Goal: Information Seeking & Learning: Learn about a topic

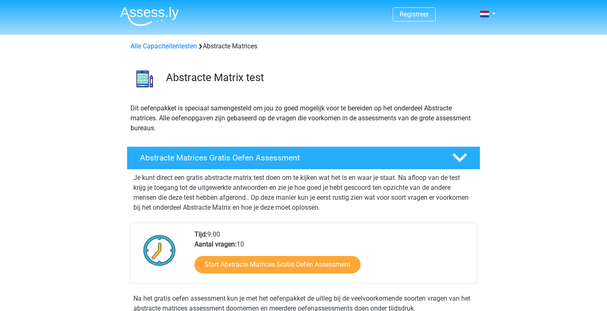
scroll to position [149, 0]
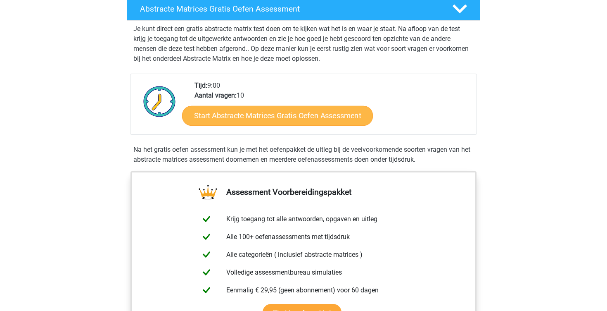
click at [320, 121] on link "Start Abstracte Matrices Gratis Oefen Assessment" at bounding box center [277, 115] width 191 height 20
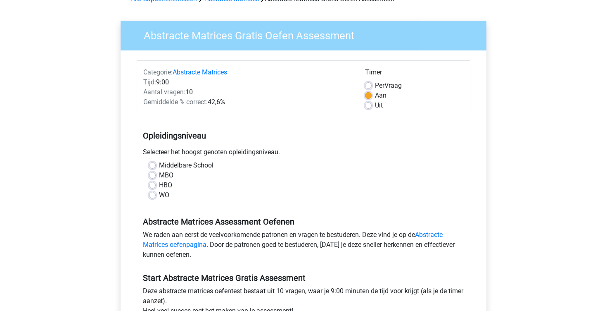
scroll to position [50, 0]
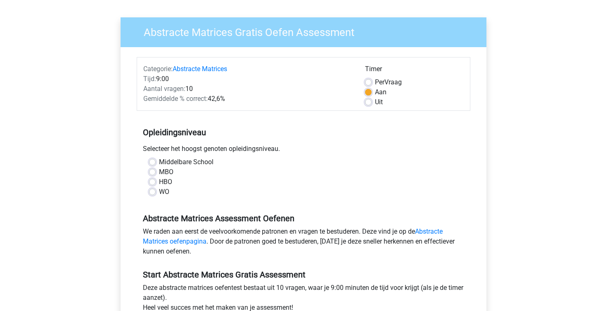
click at [159, 183] on label "HBO" at bounding box center [165, 182] width 13 height 10
click at [151, 183] on input "HBO" at bounding box center [152, 181] width 7 height 8
radio input "true"
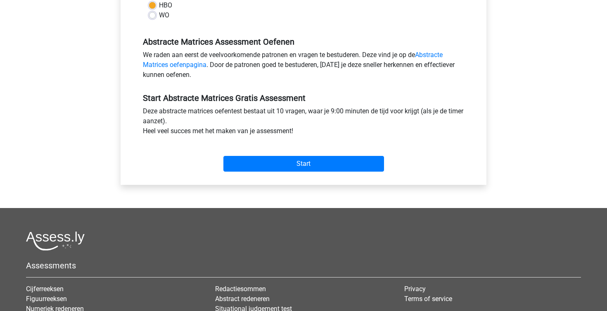
scroll to position [240, 0]
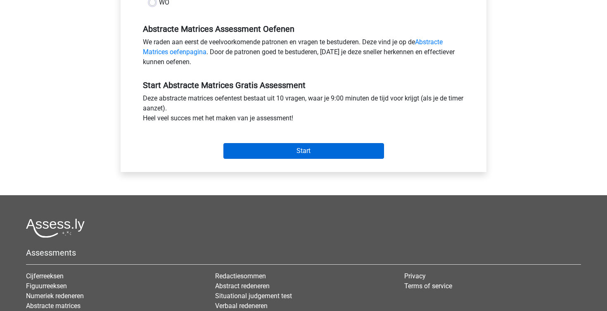
click at [326, 157] on input "Start" at bounding box center [304, 151] width 161 height 16
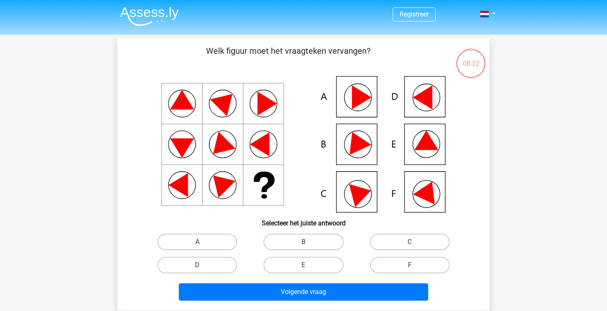
click at [429, 140] on icon at bounding box center [427, 140] width 24 height 19
click at [319, 271] on label "E" at bounding box center [304, 265] width 80 height 17
click at [309, 270] on input "E" at bounding box center [306, 267] width 5 height 5
radio input "true"
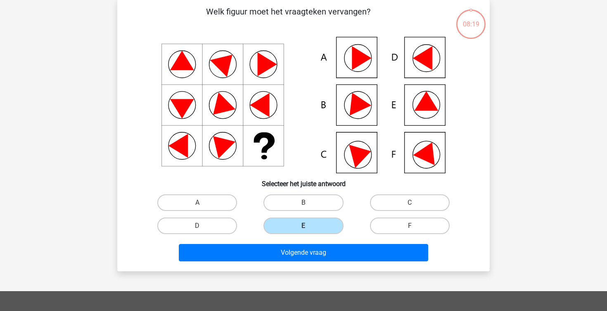
scroll to position [40, 0]
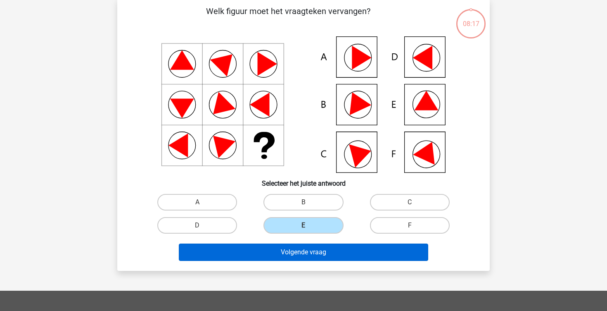
click at [337, 257] on button "Volgende vraag" at bounding box center [304, 251] width 250 height 17
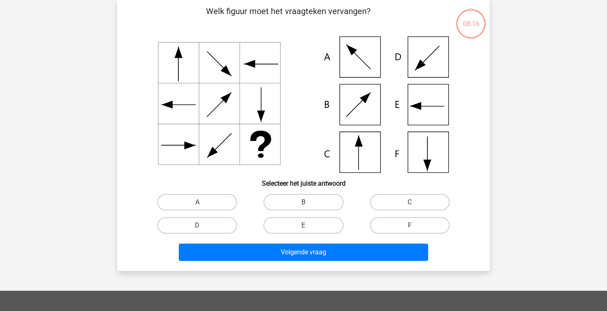
scroll to position [38, 0]
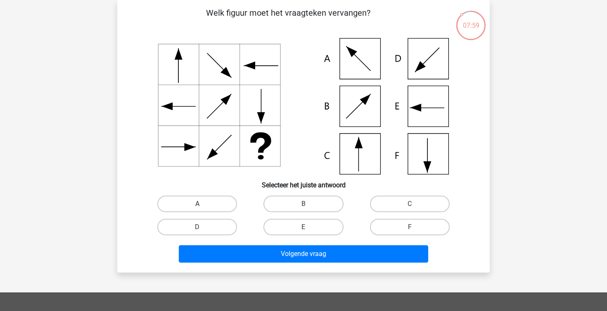
click at [205, 204] on label "A" at bounding box center [197, 203] width 80 height 17
click at [203, 204] on input "A" at bounding box center [199, 206] width 5 height 5
radio input "true"
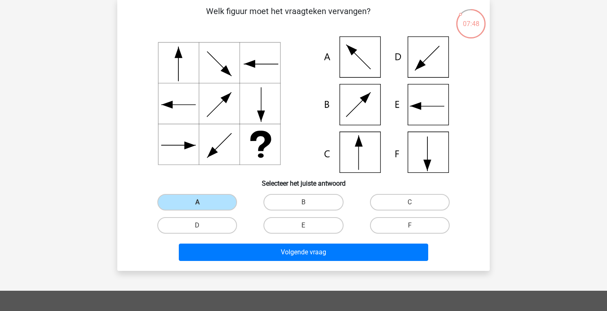
click at [364, 143] on icon at bounding box center [303, 104] width 333 height 136
click at [401, 194] on label "C" at bounding box center [410, 202] width 80 height 17
click at [410, 202] on input "C" at bounding box center [412, 204] width 5 height 5
radio input "true"
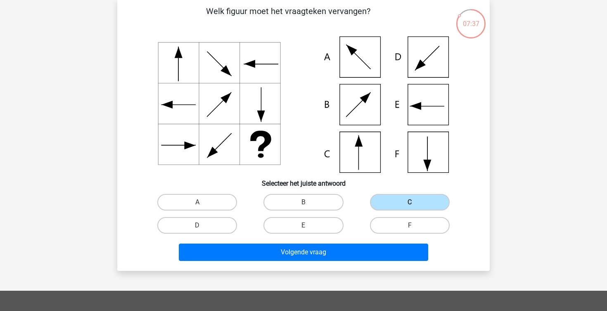
scroll to position [41, 0]
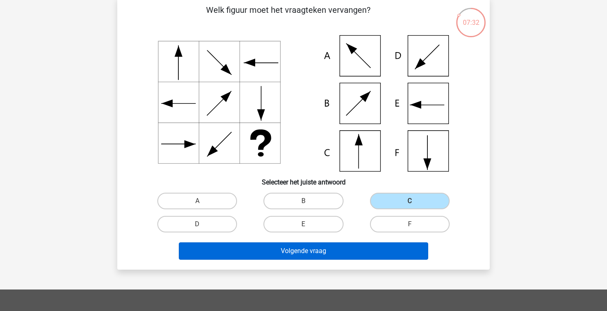
click at [316, 250] on button "Volgende vraag" at bounding box center [304, 250] width 250 height 17
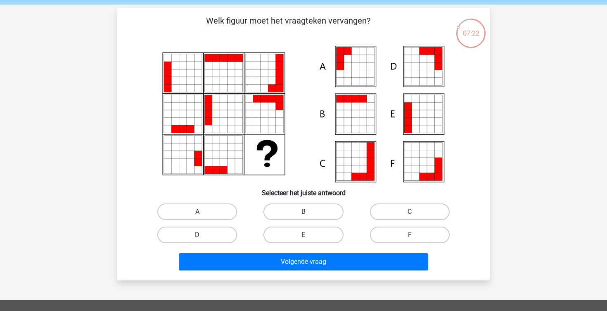
scroll to position [31, 0]
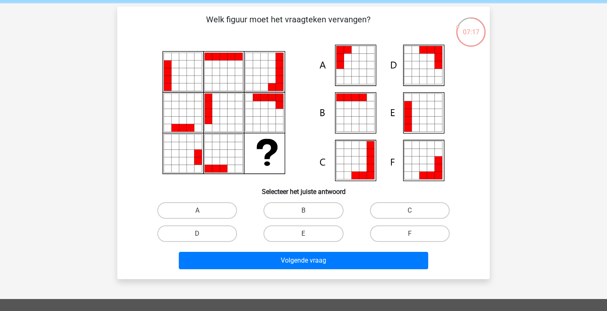
click at [352, 62] on icon at bounding box center [355, 64] width 7 height 7
click at [202, 210] on input "A" at bounding box center [199, 212] width 5 height 5
radio input "true"
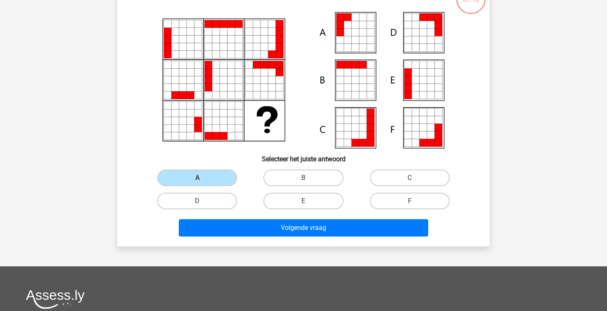
scroll to position [64, 0]
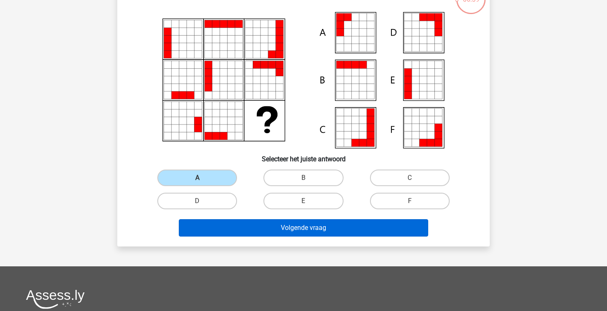
click at [323, 226] on button "Volgende vraag" at bounding box center [304, 227] width 250 height 17
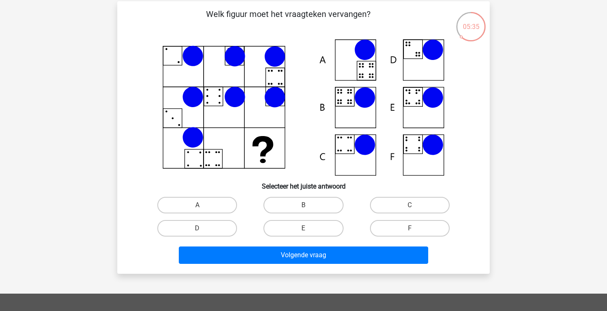
scroll to position [39, 0]
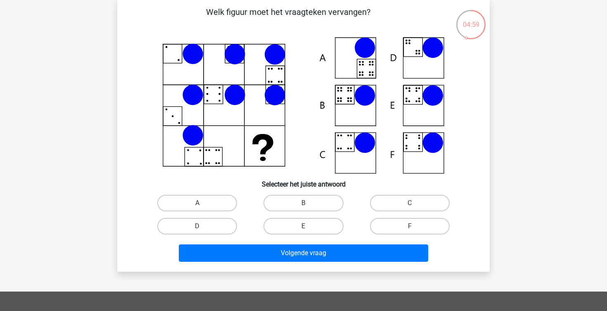
click at [346, 102] on icon at bounding box center [303, 105] width 333 height 136
click at [295, 205] on label "B" at bounding box center [304, 203] width 80 height 17
click at [304, 205] on input "B" at bounding box center [306, 205] width 5 height 5
radio input "true"
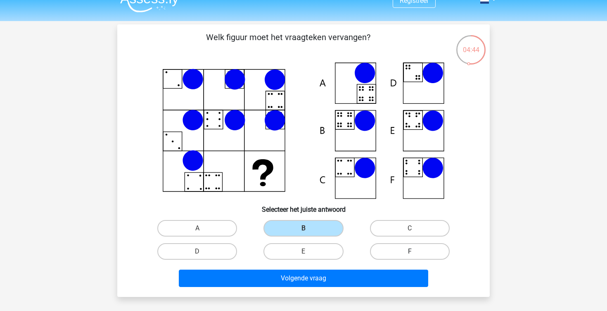
scroll to position [43, 0]
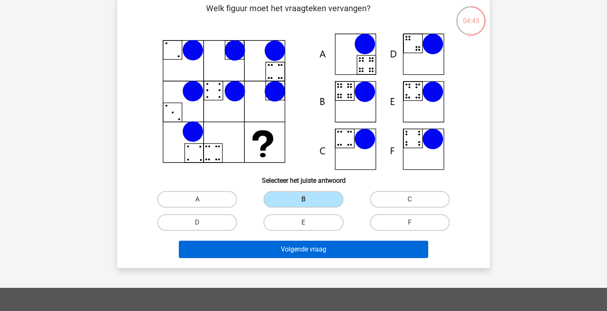
click at [405, 253] on button "Volgende vraag" at bounding box center [304, 248] width 250 height 17
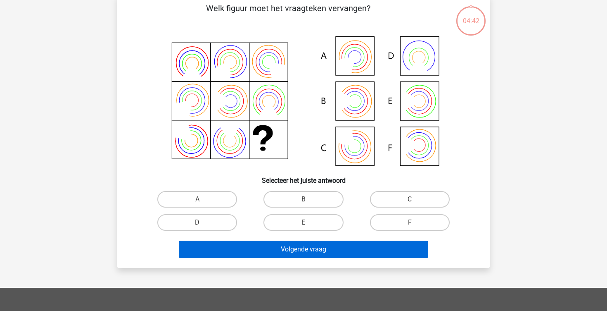
scroll to position [38, 0]
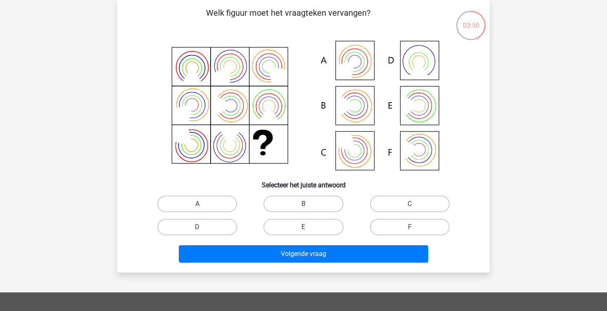
click at [365, 148] on icon at bounding box center [303, 106] width 333 height 136
click at [312, 198] on label "B" at bounding box center [304, 203] width 80 height 17
click at [309, 204] on input "B" at bounding box center [306, 206] width 5 height 5
radio input "true"
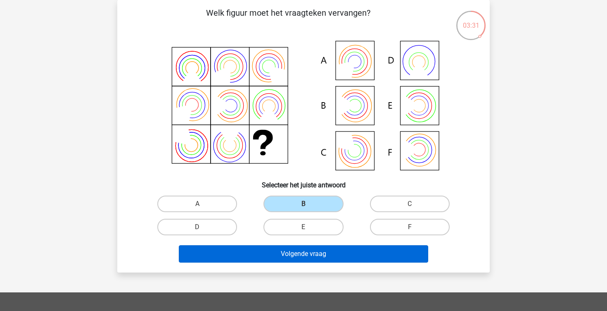
click at [365, 249] on button "Volgende vraag" at bounding box center [304, 253] width 250 height 17
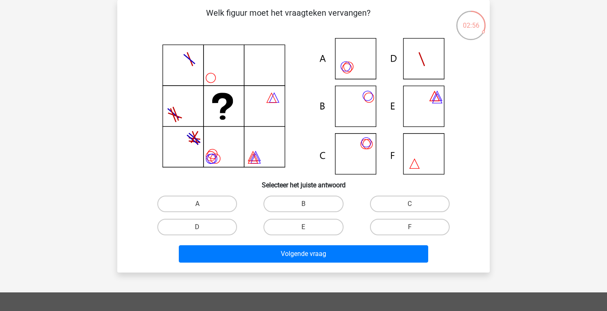
click at [349, 107] on icon at bounding box center [303, 106] width 333 height 136
click at [320, 205] on label "B" at bounding box center [304, 203] width 80 height 17
click at [309, 205] on input "B" at bounding box center [306, 206] width 5 height 5
radio input "true"
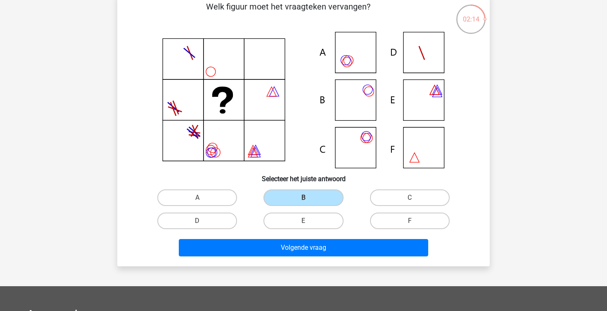
scroll to position [44, 0]
click at [358, 95] on icon at bounding box center [303, 100] width 333 height 136
click at [227, 197] on label "A" at bounding box center [197, 197] width 80 height 17
click at [203, 197] on input "A" at bounding box center [199, 199] width 5 height 5
radio input "true"
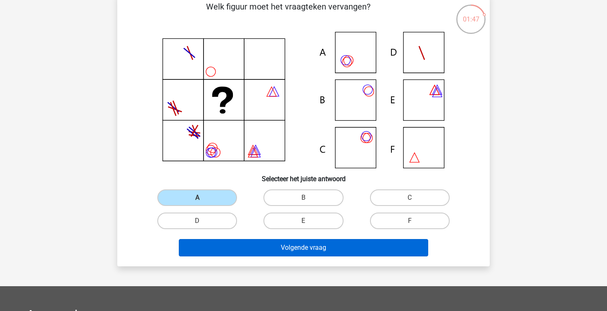
click at [320, 246] on button "Volgende vraag" at bounding box center [304, 247] width 250 height 17
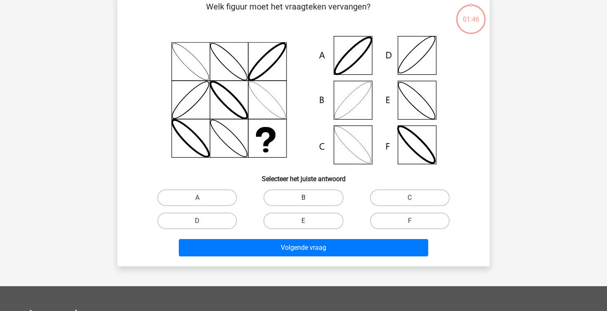
scroll to position [38, 0]
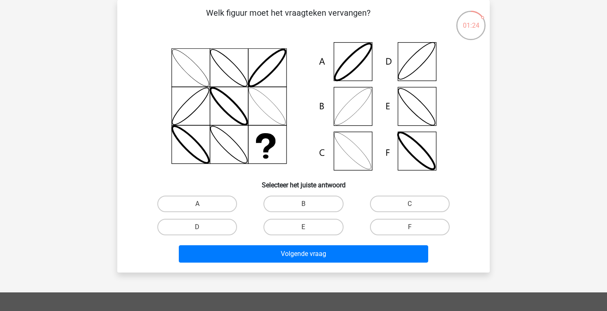
click at [353, 145] on icon at bounding box center [303, 106] width 333 height 136
click at [389, 208] on label "C" at bounding box center [410, 203] width 80 height 17
click at [410, 208] on input "C" at bounding box center [412, 206] width 5 height 5
radio input "true"
click at [364, 264] on div "Volgende vraag" at bounding box center [303, 255] width 319 height 21
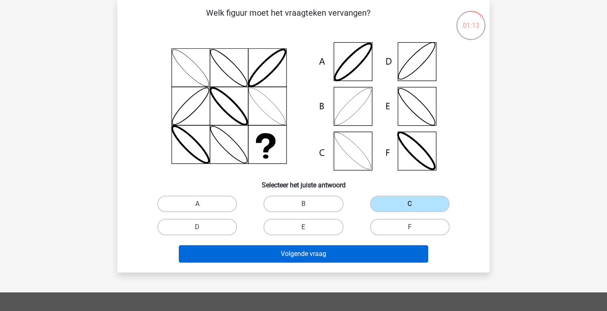
click at [359, 248] on button "Volgende vraag" at bounding box center [304, 253] width 250 height 17
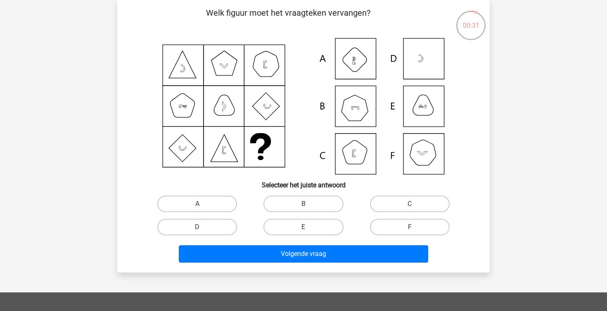
click at [431, 157] on icon at bounding box center [303, 106] width 333 height 136
click at [425, 224] on label "F" at bounding box center [410, 227] width 80 height 17
click at [415, 227] on input "F" at bounding box center [412, 229] width 5 height 5
radio input "true"
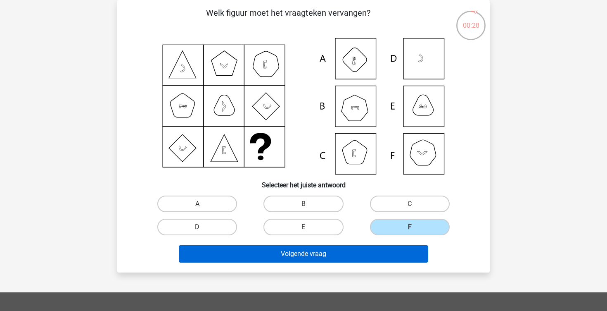
click at [354, 257] on button "Volgende vraag" at bounding box center [304, 253] width 250 height 17
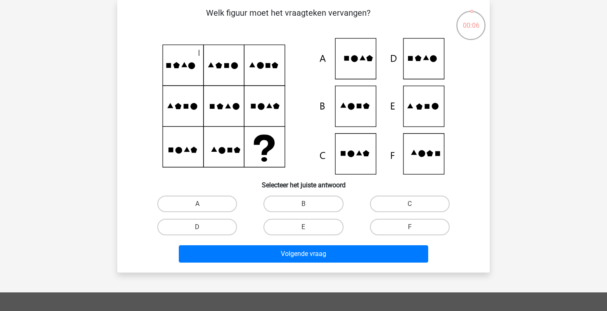
click at [154, 81] on icon at bounding box center [303, 106] width 333 height 136
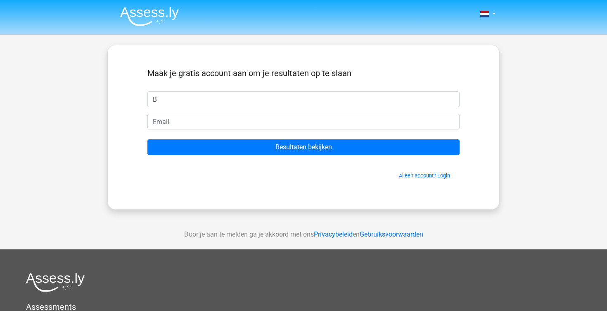
type input "B"
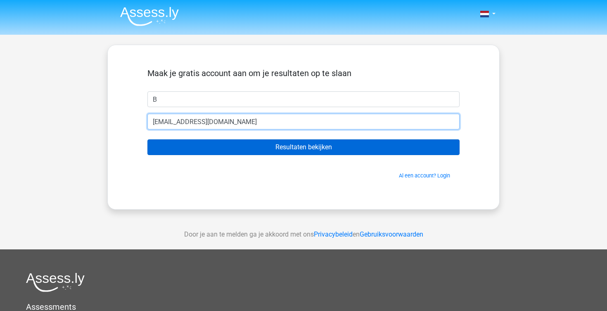
type input "[EMAIL_ADDRESS][DOMAIN_NAME]"
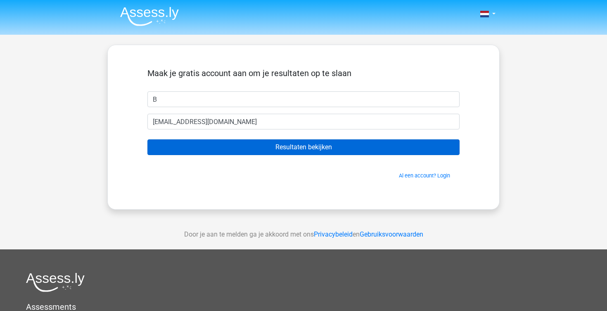
click at [312, 153] on input "Resultaten bekijken" at bounding box center [304, 147] width 312 height 16
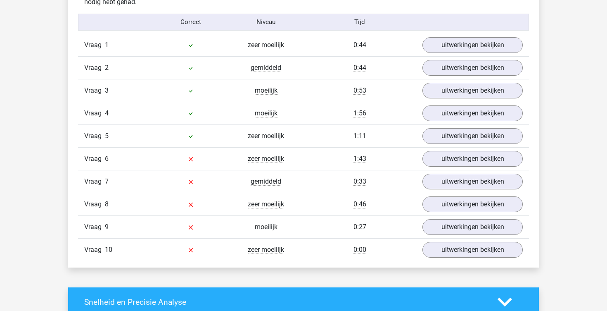
scroll to position [688, 0]
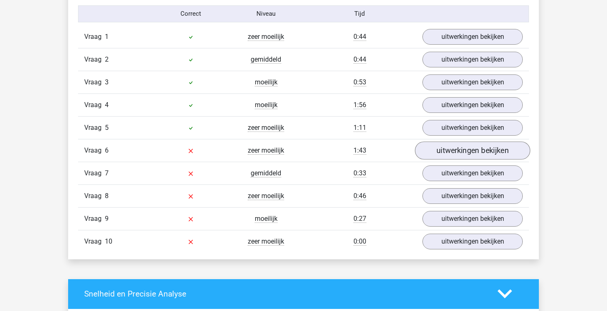
click at [469, 155] on link "uitwerkingen bekijken" at bounding box center [472, 150] width 115 height 18
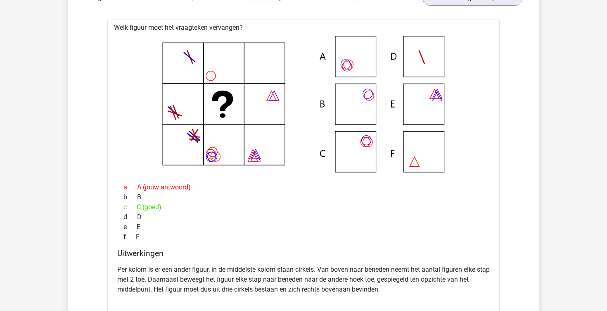
scroll to position [840, 0]
click at [344, 267] on p "Per kolom is er een ander figuur, in de middelste kolom staan cirkels. Van bove…" at bounding box center [303, 279] width 373 height 30
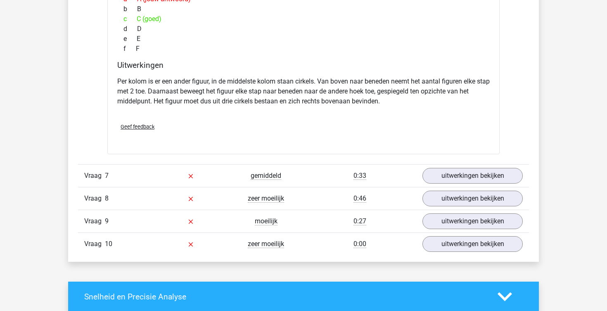
scroll to position [1029, 0]
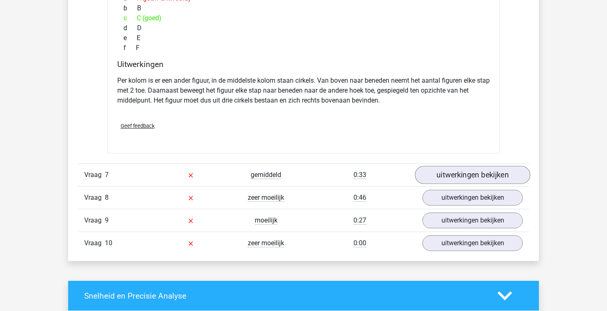
drag, startPoint x: 448, startPoint y: 173, endPoint x: 444, endPoint y: 173, distance: 4.6
click at [448, 173] on link "uitwerkingen bekijken" at bounding box center [472, 175] width 115 height 18
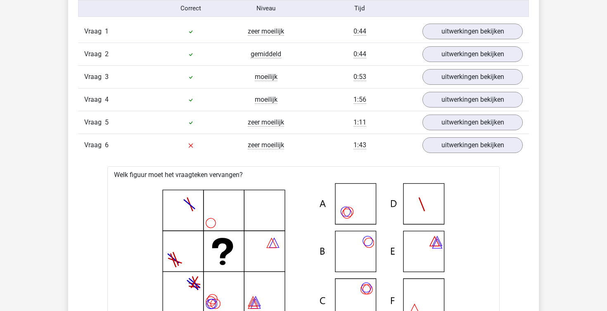
scroll to position [652, 0]
